Goal: Task Accomplishment & Management: Complete application form

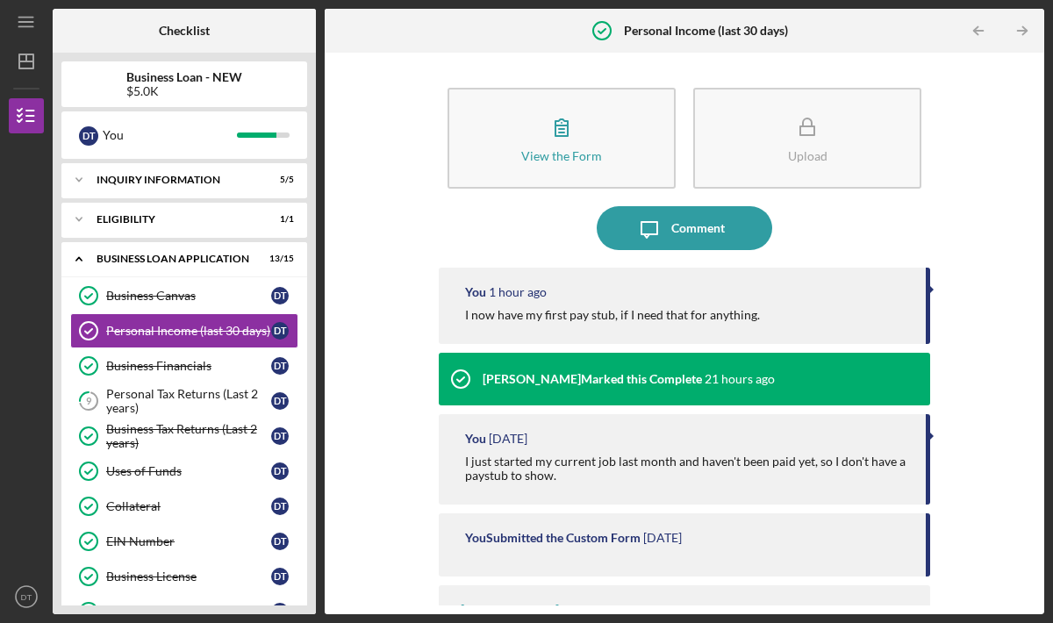
scroll to position [520, 0]
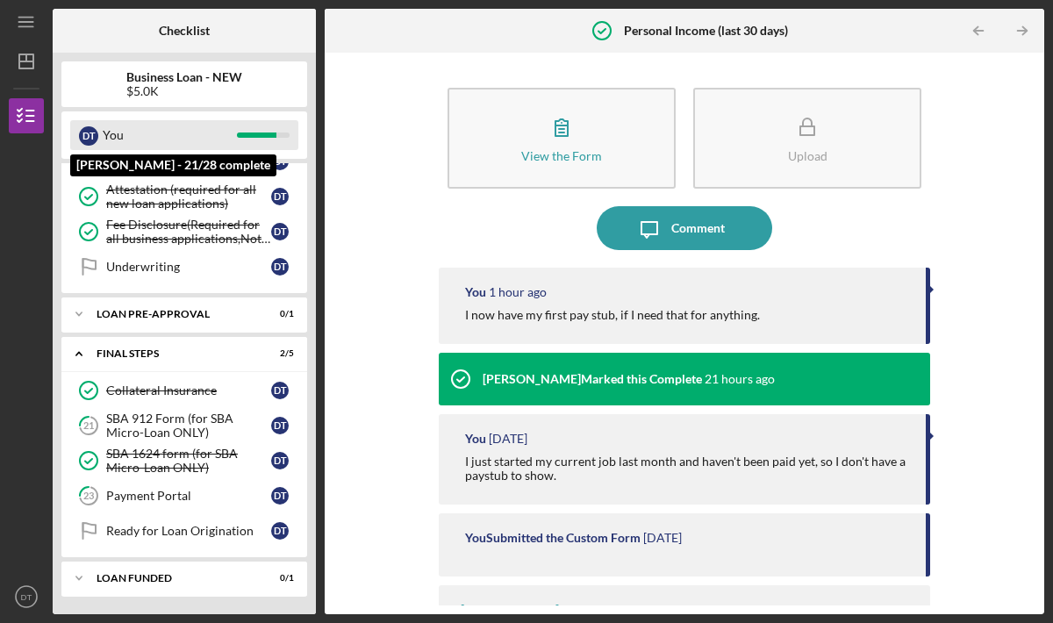
click at [135, 134] on div "You" at bounding box center [170, 135] width 134 height 30
click at [90, 139] on div "D T" at bounding box center [88, 135] width 19 height 19
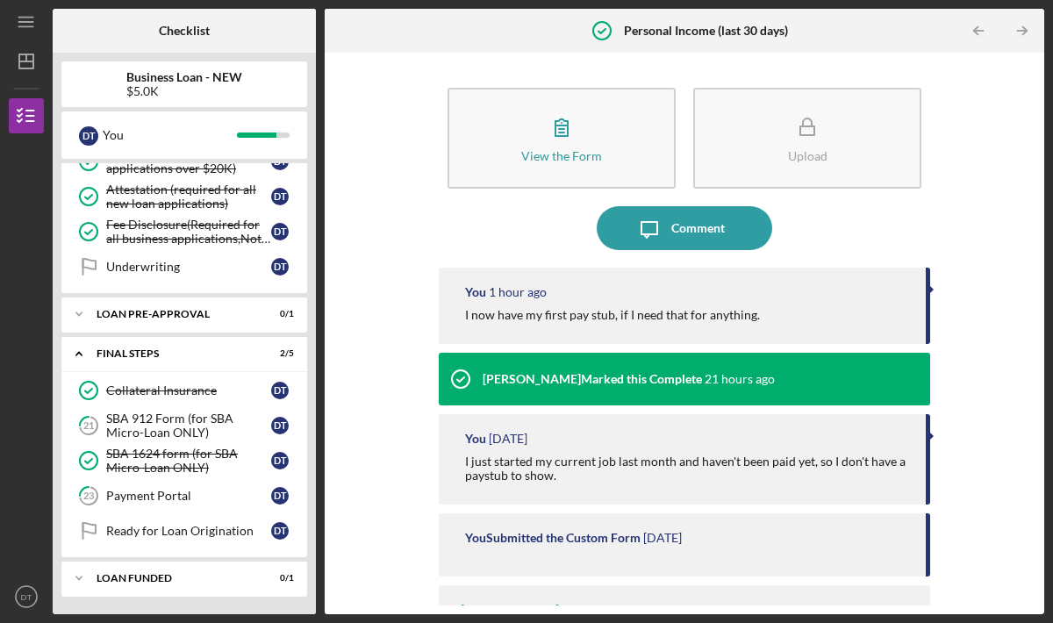
click at [187, 84] on div "$5.0K" at bounding box center [184, 91] width 116 height 14
click at [183, 35] on b "Checklist" at bounding box center [184, 31] width 51 height 14
click at [33, 596] on icon "DT" at bounding box center [26, 597] width 35 height 44
click at [22, 451] on div at bounding box center [26, 467] width 35 height 223
click at [21, 49] on icon "Icon/Dashboard" at bounding box center [26, 61] width 44 height 44
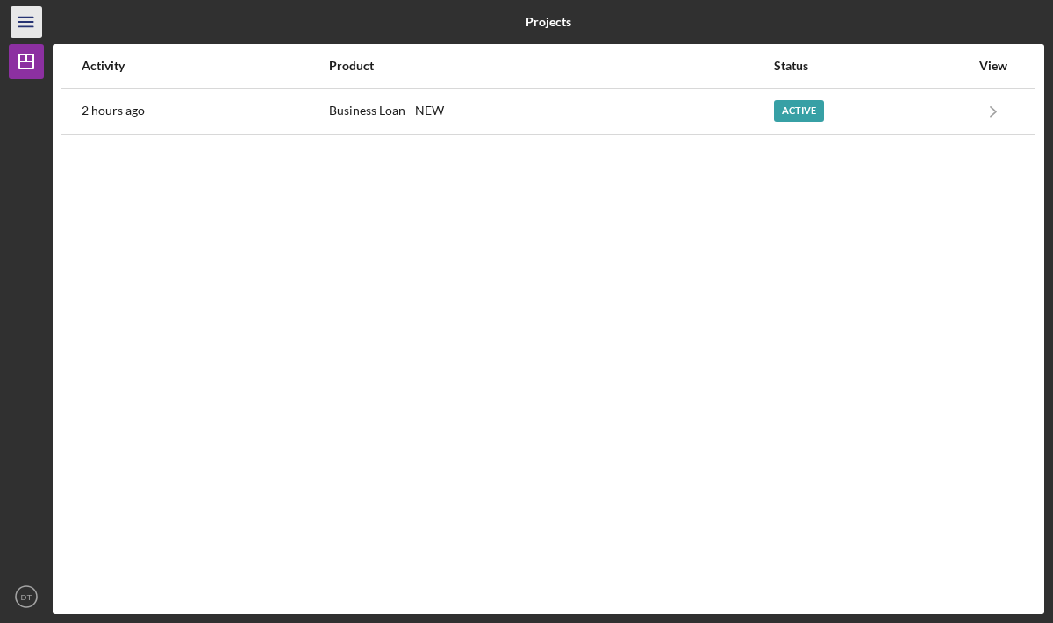
click at [26, 18] on line "button" at bounding box center [25, 18] width 14 height 0
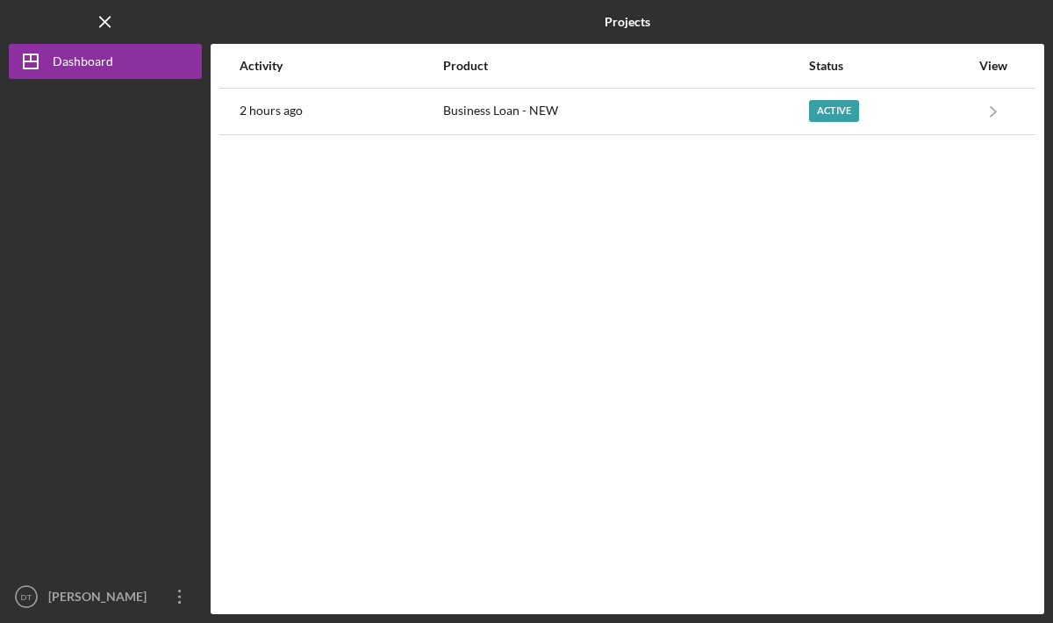
click at [26, 16] on div "Logo-Reversed Created with Sketch. Icon/Menu Close" at bounding box center [105, 22] width 193 height 44
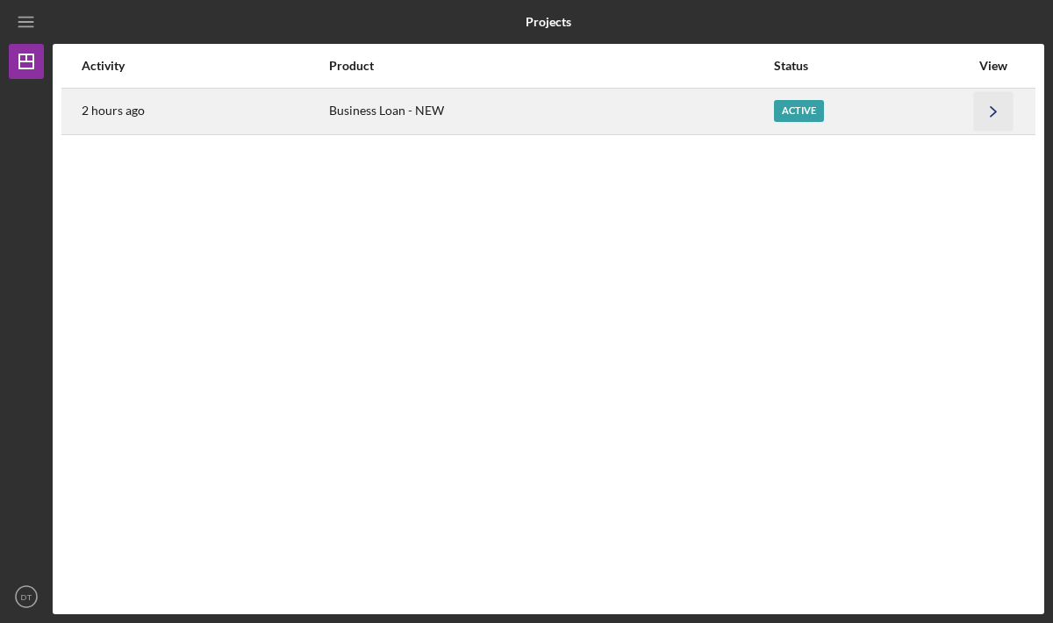
click at [1004, 111] on icon "Icon/Navigate" at bounding box center [993, 110] width 39 height 39
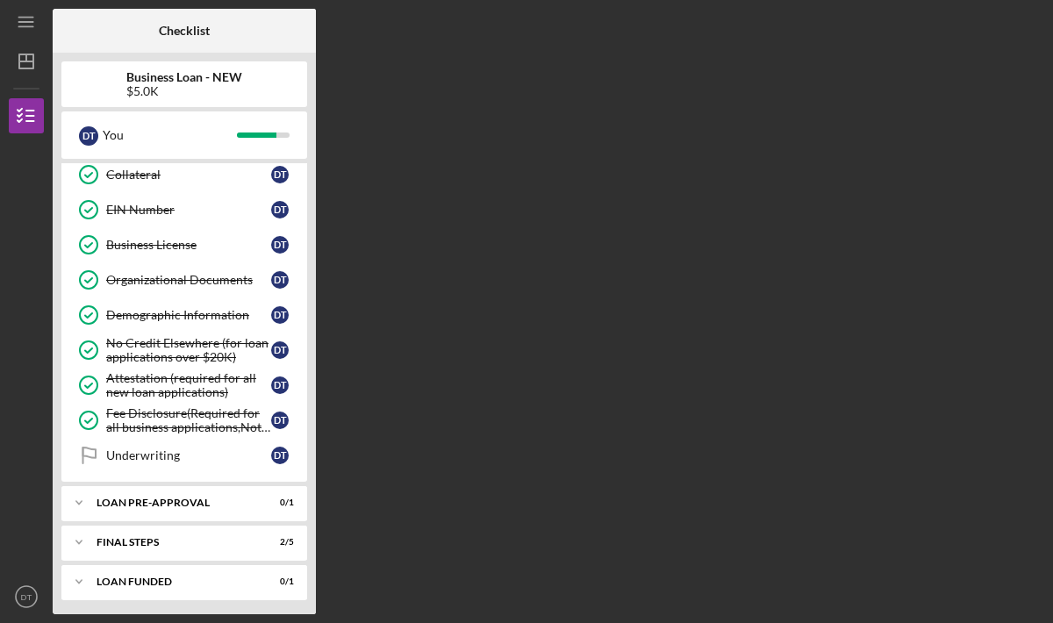
scroll to position [334, 0]
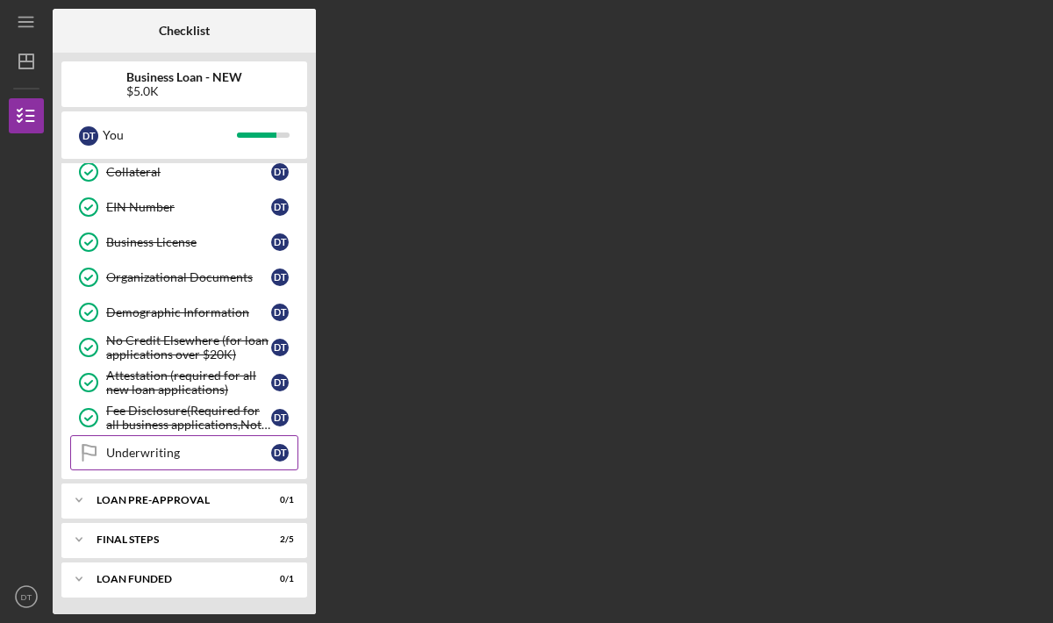
click at [168, 458] on div "Underwriting" at bounding box center [188, 453] width 165 height 14
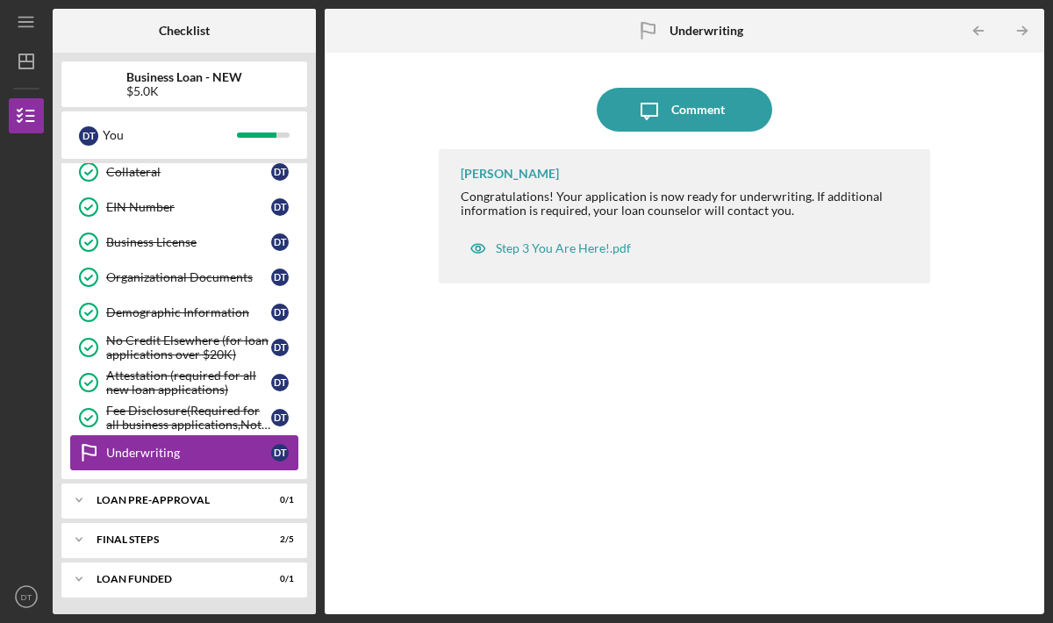
scroll to position [335, 0]
click at [167, 500] on div "LOAN PRE-APPROVAL" at bounding box center [191, 499] width 189 height 11
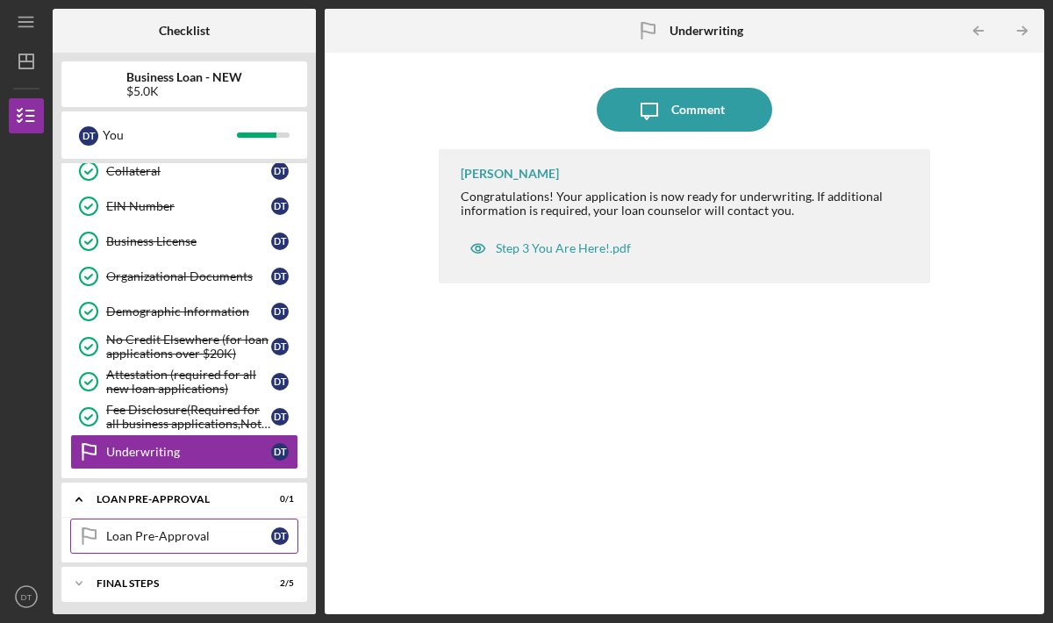
click at [165, 535] on div "Loan Pre-Approval" at bounding box center [188, 536] width 165 height 14
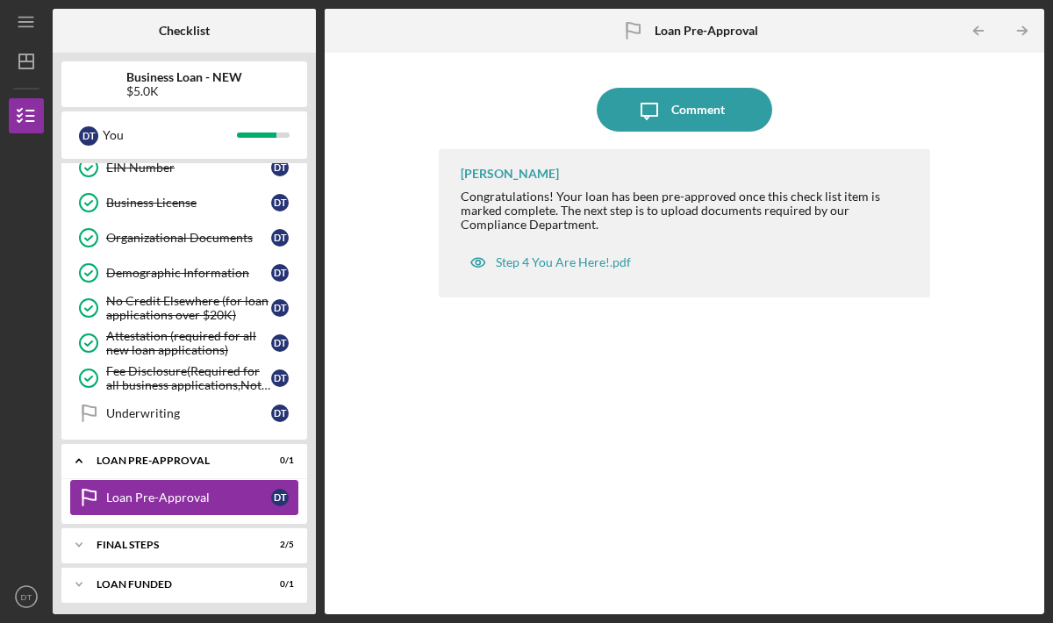
scroll to position [380, 0]
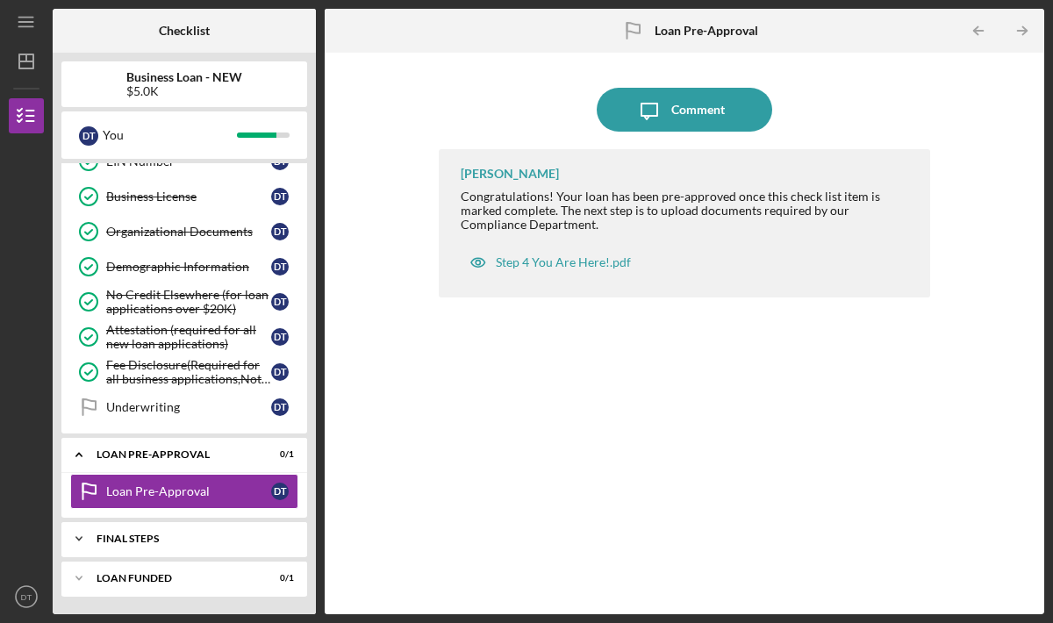
click at [162, 543] on div "FINAL STEPS" at bounding box center [191, 539] width 189 height 11
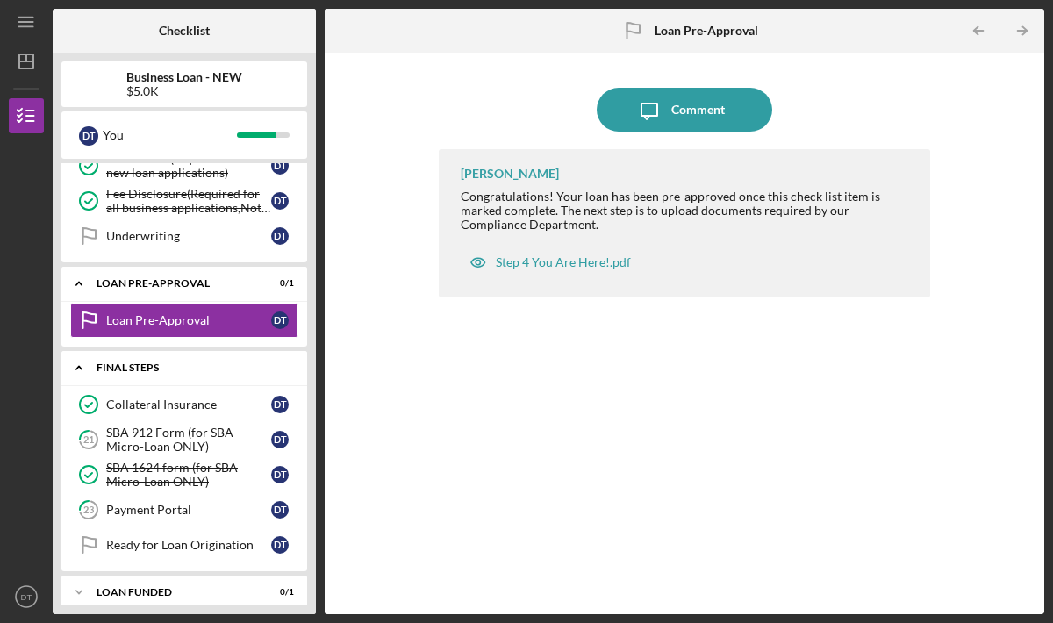
scroll to position [565, 0]
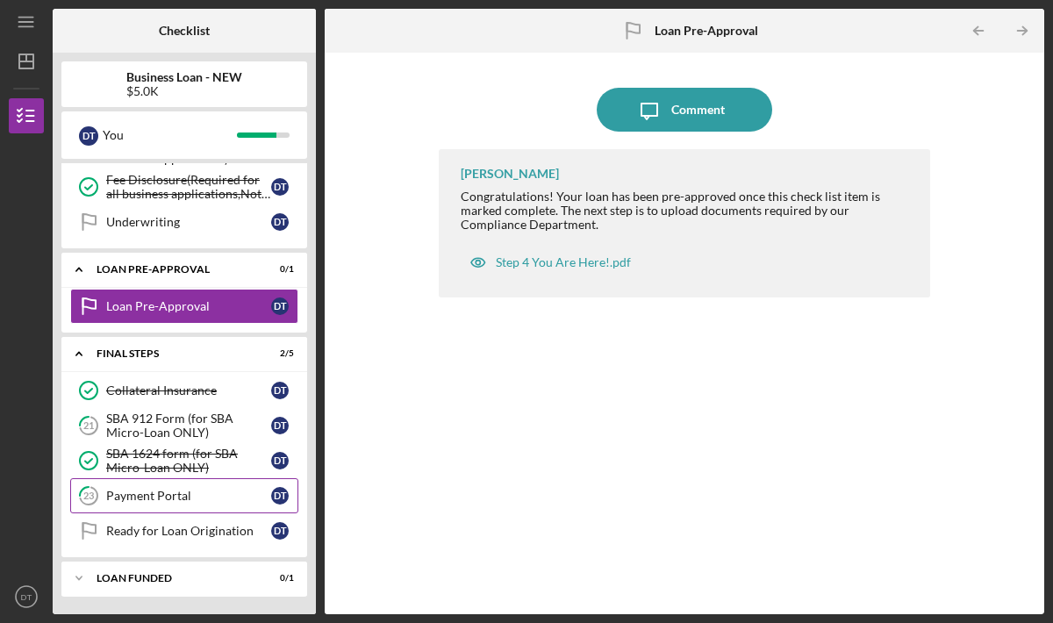
click at [171, 487] on link "23 Payment Portal D T" at bounding box center [184, 495] width 228 height 35
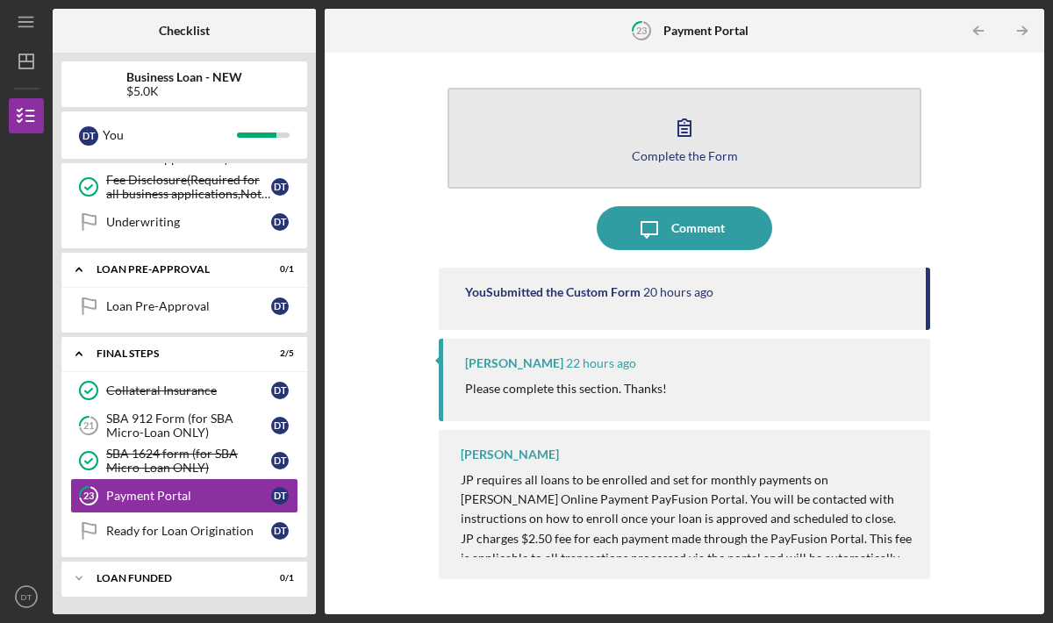
click at [529, 165] on button "Complete the Form Form" at bounding box center [685, 138] width 474 height 101
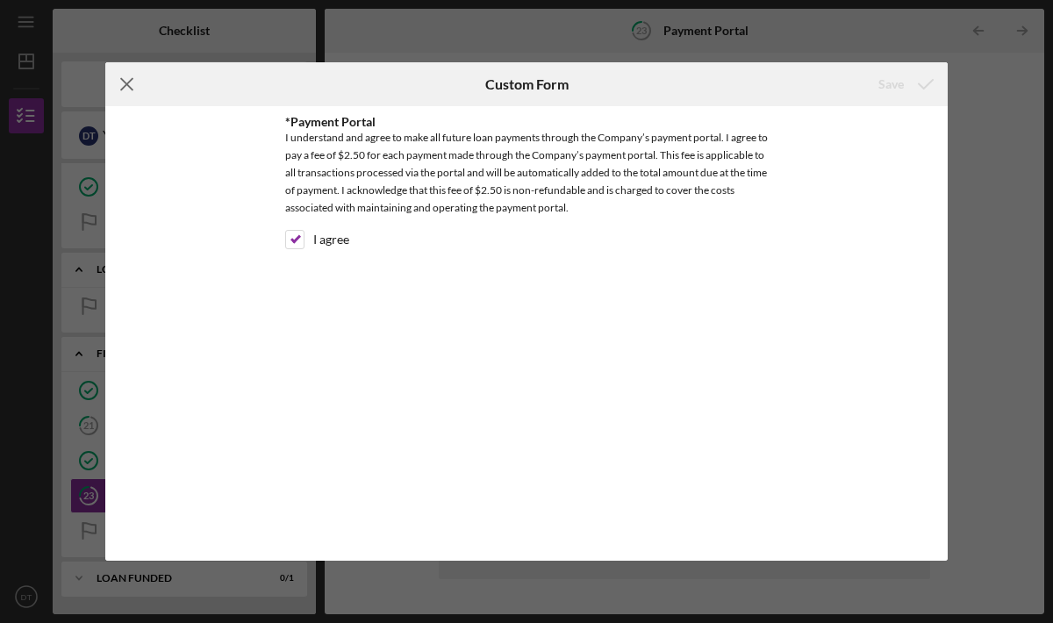
click at [126, 91] on icon "Icon/Menu Close" at bounding box center [127, 84] width 44 height 44
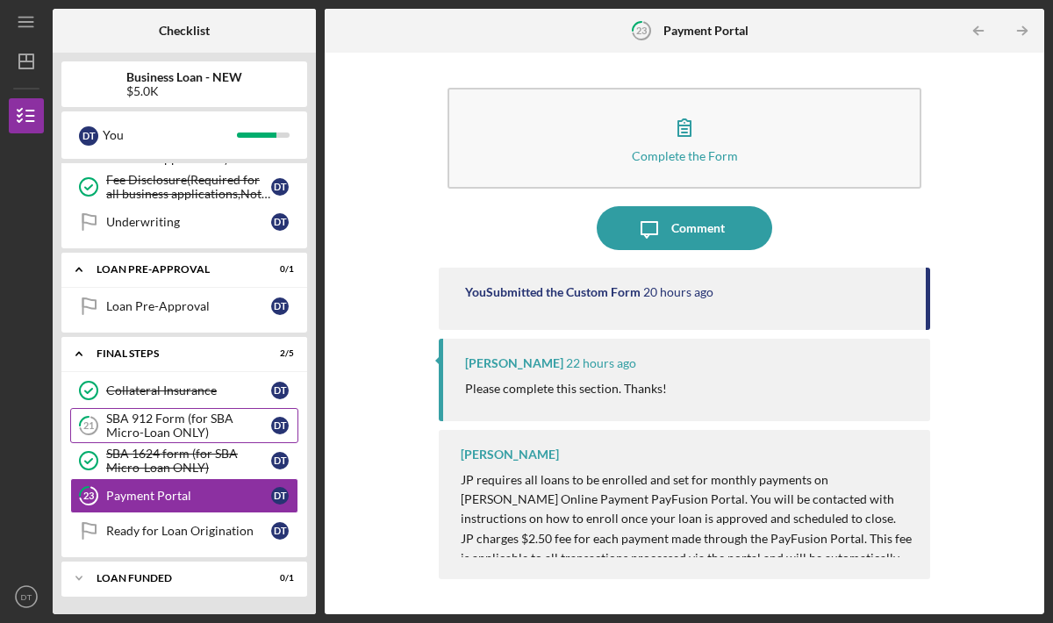
click at [163, 437] on div "SBA 912 Form (for SBA Micro-Loan ONLY)" at bounding box center [188, 426] width 165 height 28
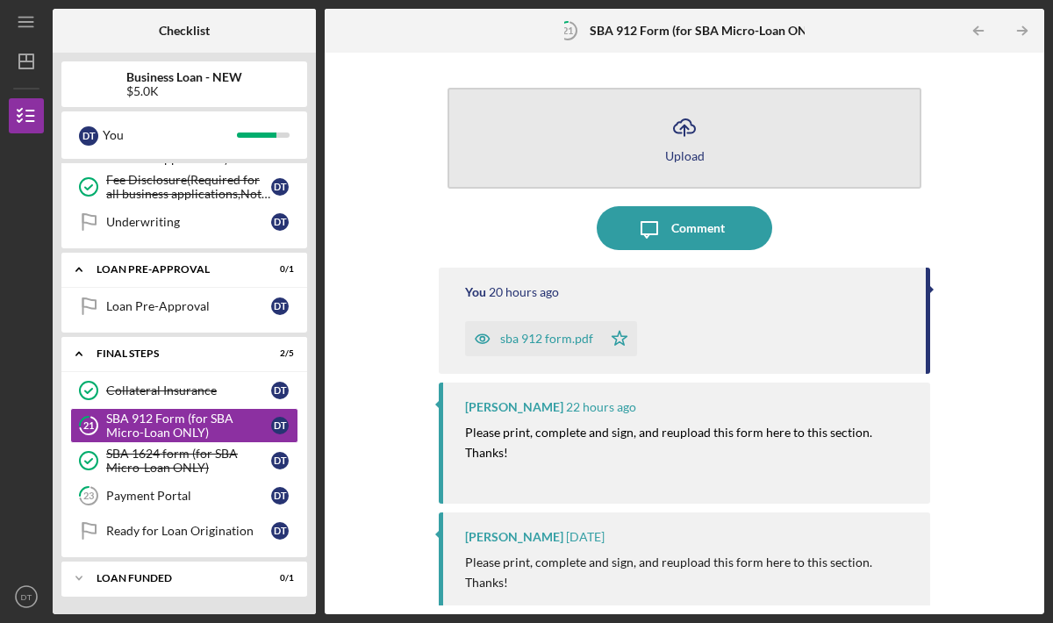
click at [585, 128] on button "Icon/Upload Upload" at bounding box center [685, 138] width 474 height 101
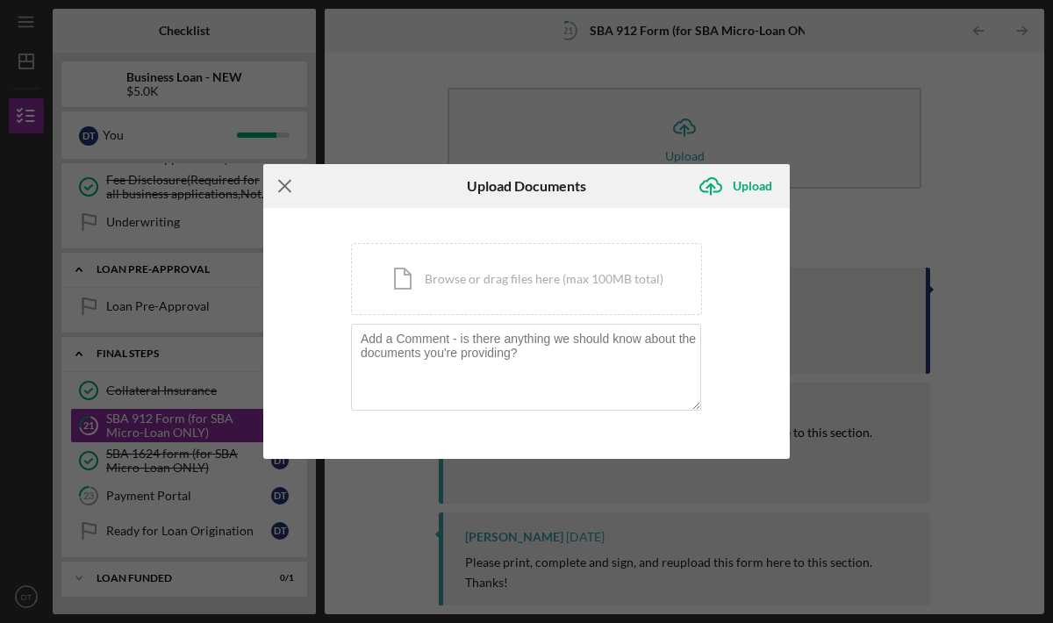
click at [280, 187] on icon "Icon/Menu Close" at bounding box center [285, 186] width 44 height 44
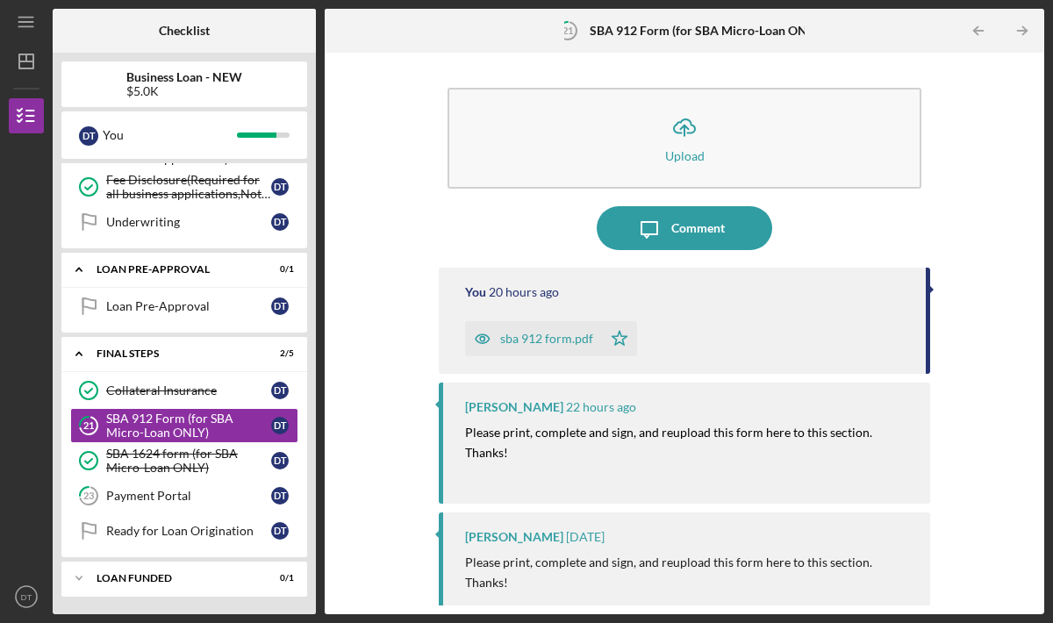
click at [520, 341] on div "sba 912 form.pdf" at bounding box center [546, 339] width 93 height 14
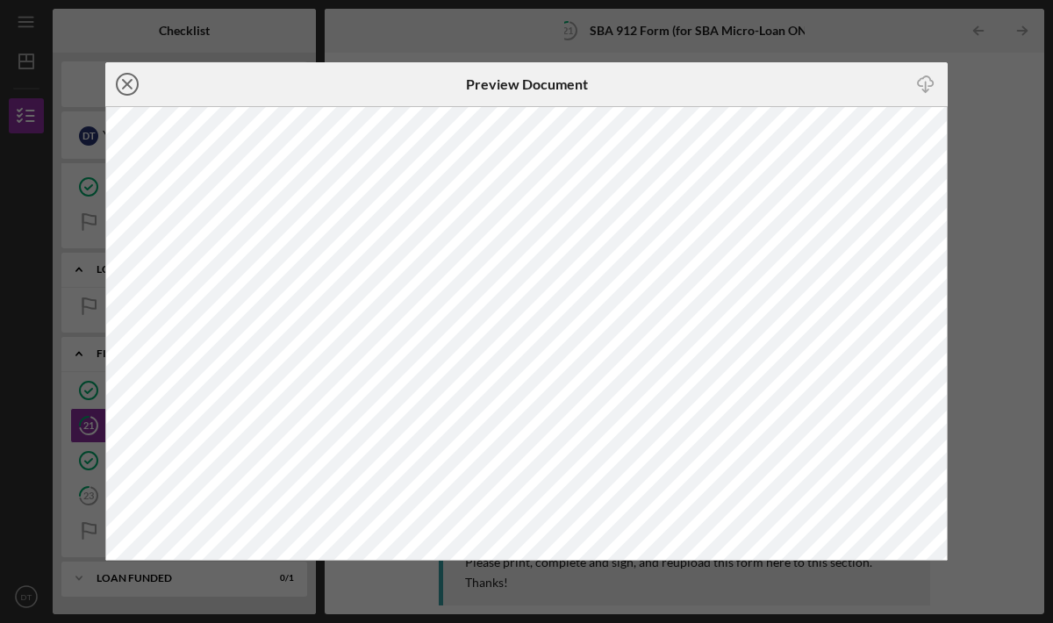
click at [128, 89] on icon "Icon/Close" at bounding box center [127, 84] width 44 height 44
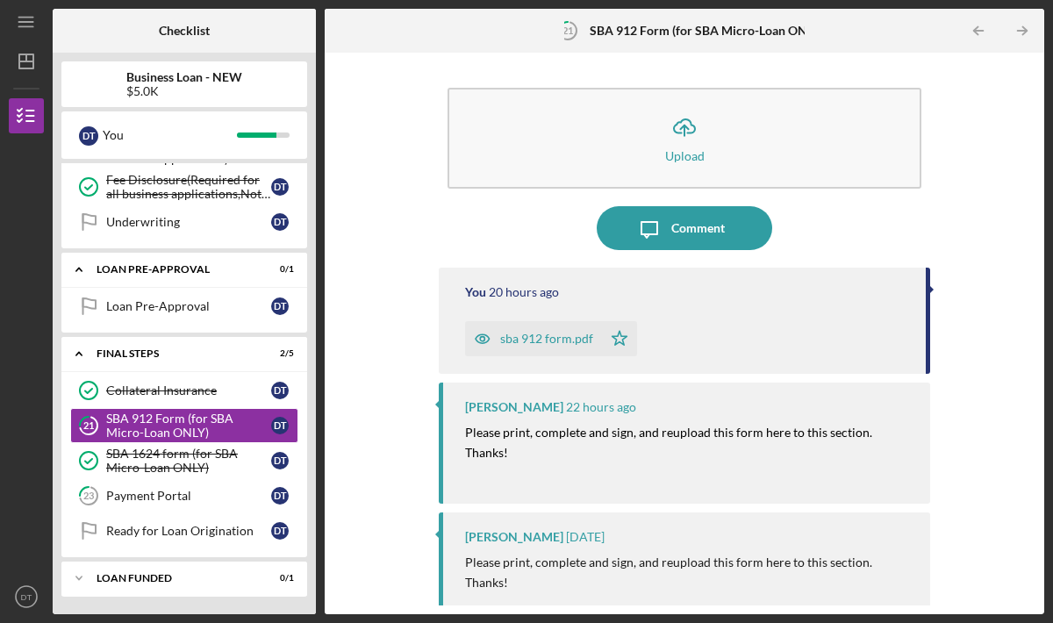
click at [531, 344] on div "sba 912 form.pdf" at bounding box center [546, 339] width 93 height 14
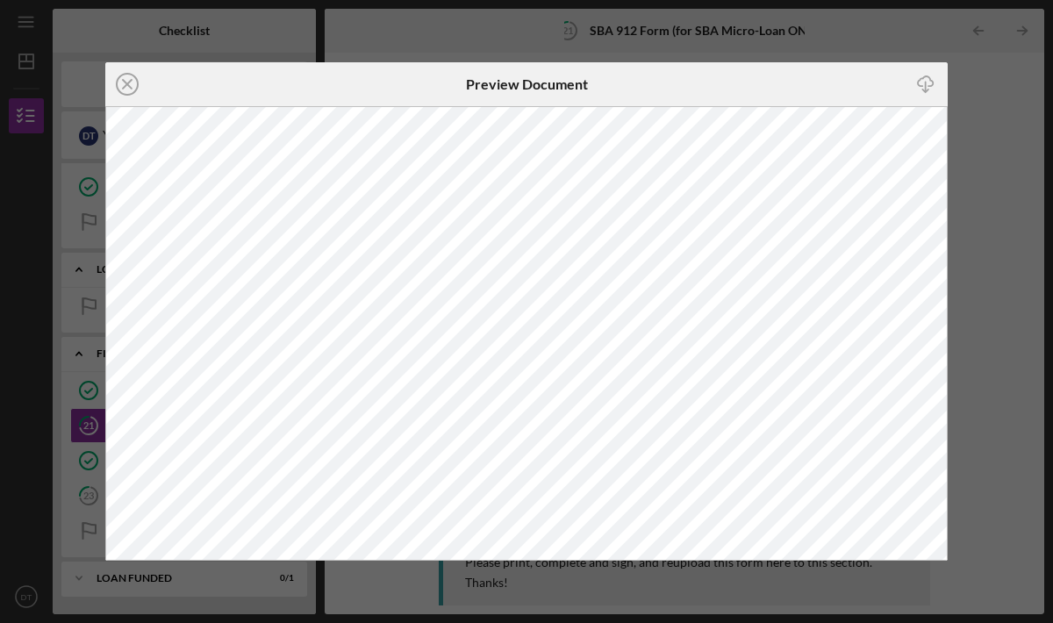
click at [924, 83] on icon "Icon/Download" at bounding box center [926, 84] width 39 height 39
click at [126, 83] on line at bounding box center [127, 84] width 9 height 9
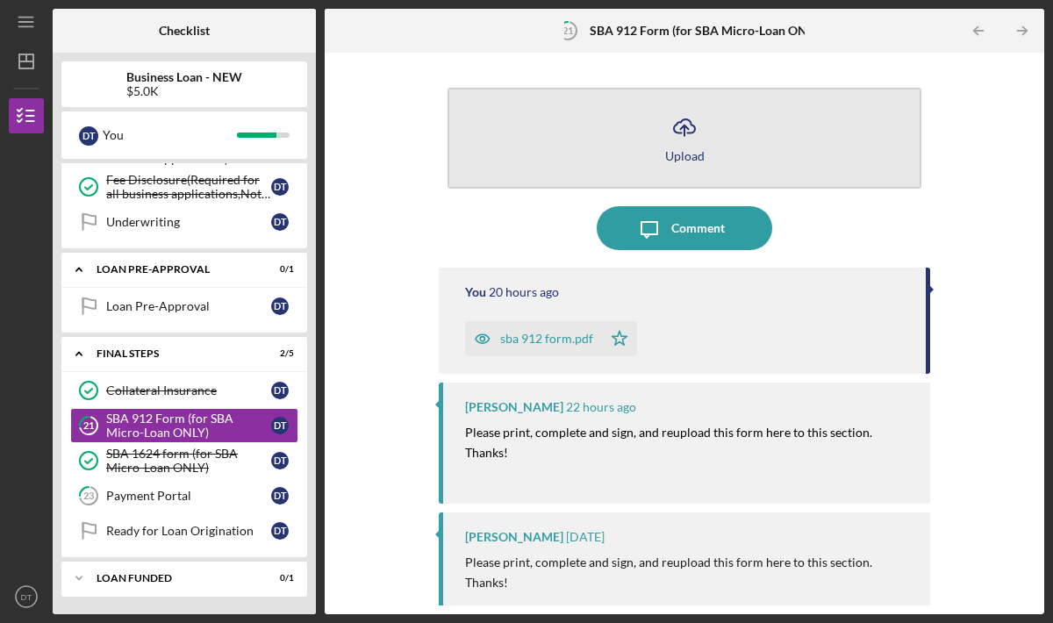
click at [671, 126] on icon "Icon/Upload" at bounding box center [685, 127] width 44 height 44
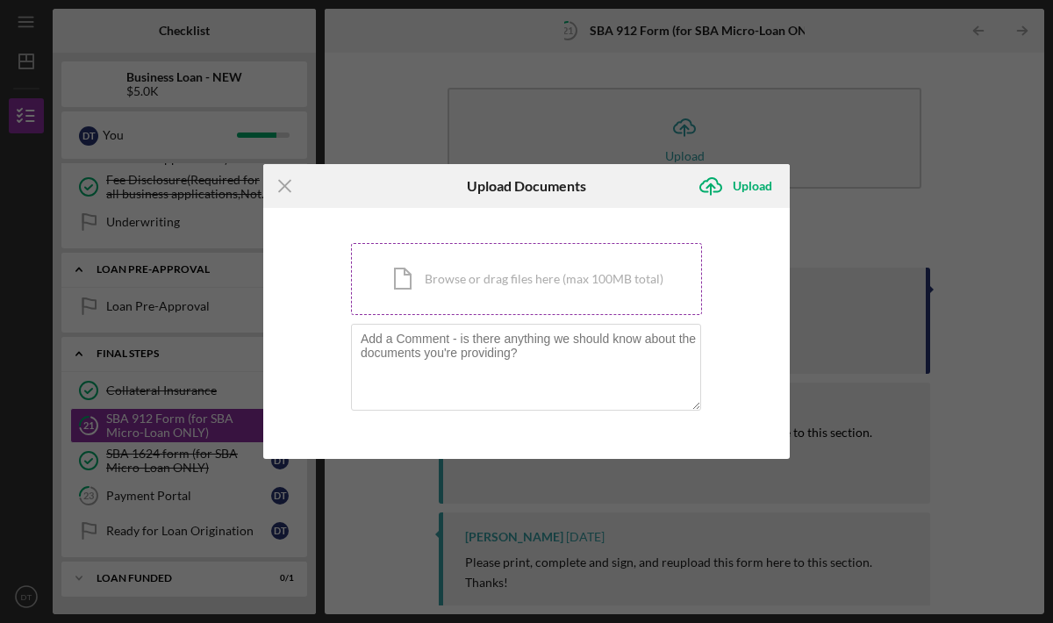
click at [565, 284] on div "Icon/Document Browse or drag files here (max 100MB total) Tap to choose files o…" at bounding box center [526, 279] width 351 height 72
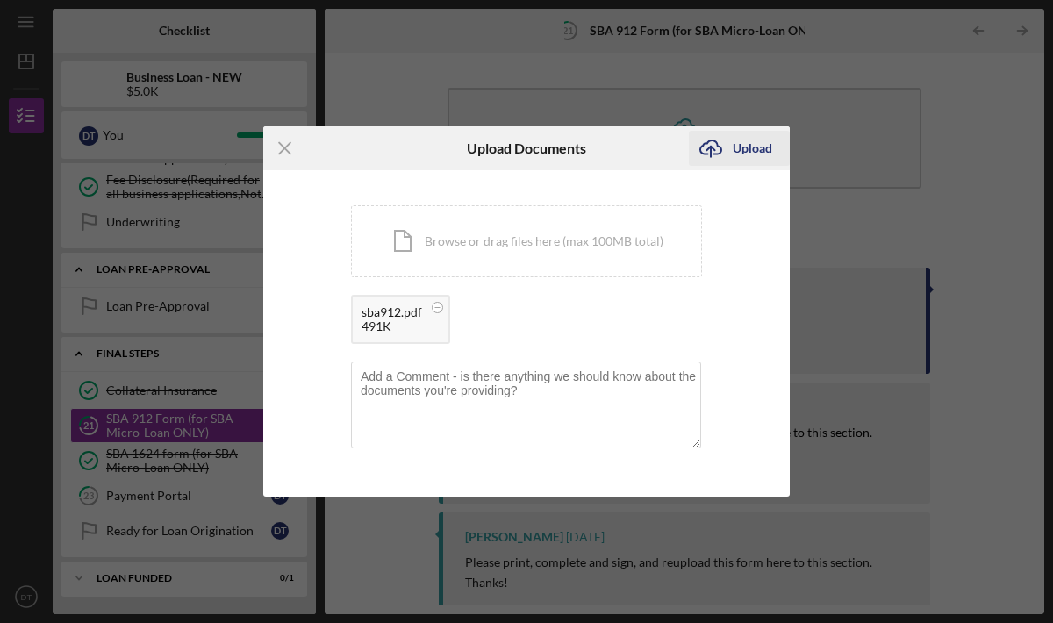
click at [736, 158] on div "Upload" at bounding box center [752, 148] width 39 height 35
